Goal: Task Accomplishment & Management: Complete application form

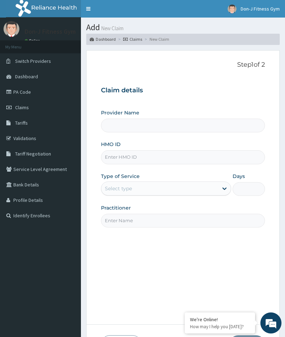
type input "Don-J Fitness Gym"
type input "1"
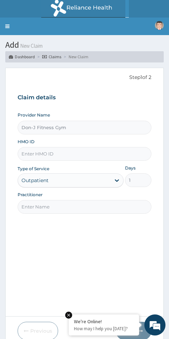
click at [42, 153] on input "HMO ID" at bounding box center [85, 154] width 134 height 14
click at [36, 150] on input "HMO ID" at bounding box center [85, 154] width 134 height 14
paste input "PES/10156/A"
type input "PES/10156/A"
click at [43, 202] on input "Practitioner" at bounding box center [85, 207] width 134 height 14
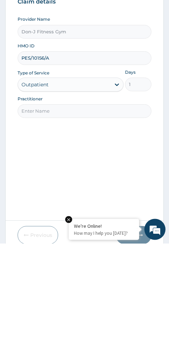
click at [41, 200] on input "Practitioner" at bounding box center [85, 207] width 134 height 14
paste input "Melvin Ugochukwu"
type input "Melvin Ugochukwu"
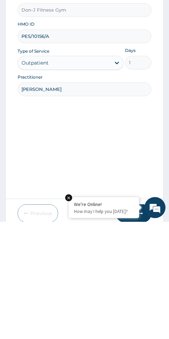
scroll to position [30, 0]
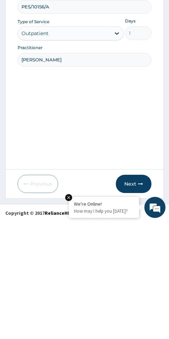
click at [141, 299] on icon "button" at bounding box center [140, 301] width 5 height 5
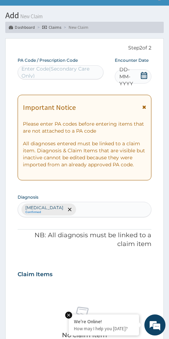
click at [143, 78] on icon at bounding box center [144, 75] width 6 height 7
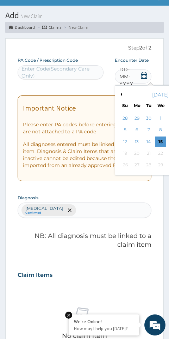
click at [160, 140] on div "15" at bounding box center [160, 142] width 11 height 11
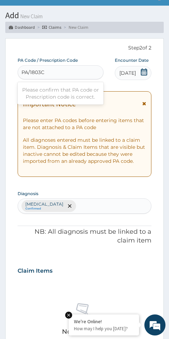
type input "PA/1803CF"
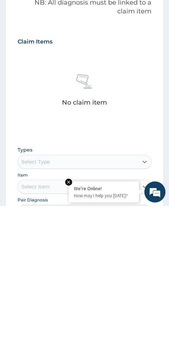
scroll to position [127, 0]
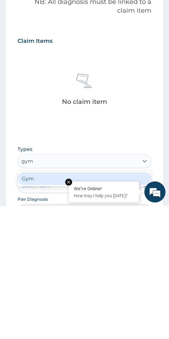
click at [131, 306] on div "Gym" at bounding box center [85, 312] width 134 height 13
type input "gym"
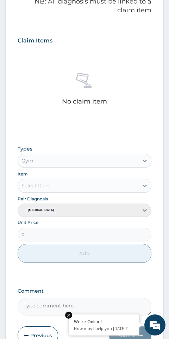
scroll to position [260, 0]
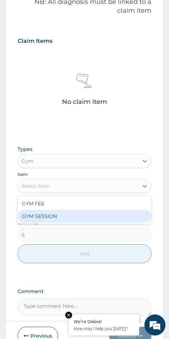
click at [55, 216] on div "GYM SESSION" at bounding box center [85, 216] width 134 height 13
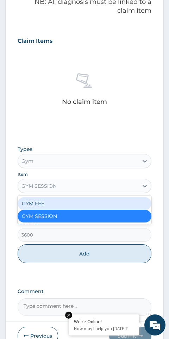
click at [41, 202] on div "GYM FEE" at bounding box center [85, 203] width 134 height 13
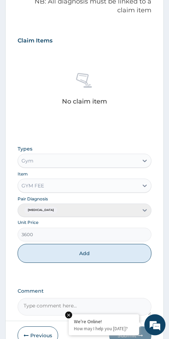
click at [98, 254] on button "Add" at bounding box center [85, 254] width 134 height 19
type input "0"
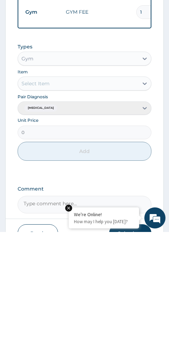
scroll to position [260, 0]
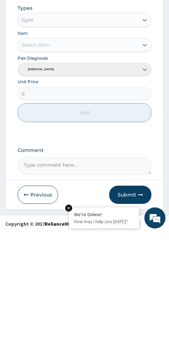
click at [59, 265] on textarea "Comment" at bounding box center [85, 274] width 134 height 18
type textarea "Gym Session"
click at [131, 293] on button "Submit" at bounding box center [130, 302] width 42 height 18
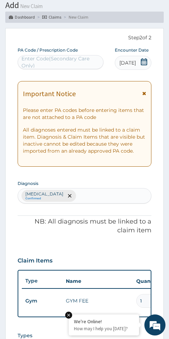
scroll to position [36, 0]
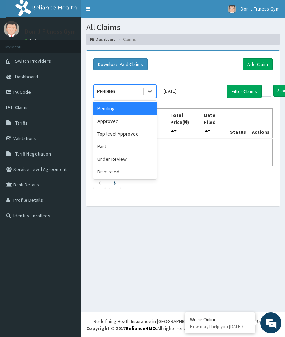
click at [123, 120] on div "Approved" at bounding box center [124, 121] width 63 height 13
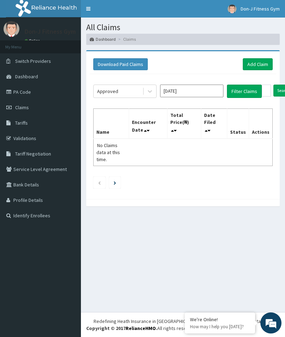
click at [246, 91] on button "Filter Claims" at bounding box center [244, 91] width 35 height 13
